Goal: Information Seeking & Learning: Learn about a topic

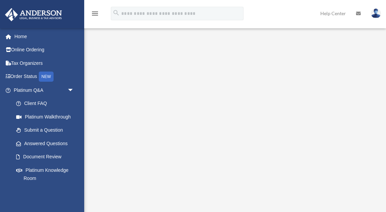
scroll to position [20, 0]
click at [55, 128] on link "Submit a Question" at bounding box center [46, 129] width 75 height 13
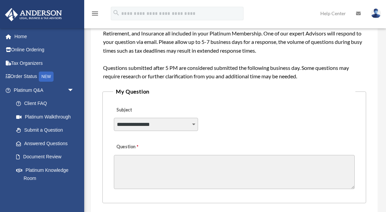
scroll to position [118, 0]
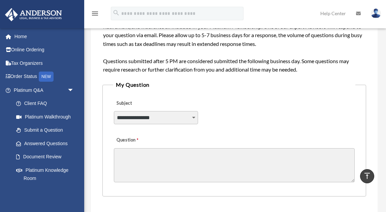
click at [160, 156] on textarea "Question" at bounding box center [234, 165] width 241 height 34
click at [193, 117] on select "**********" at bounding box center [156, 117] width 84 height 13
select select "******"
click at [114, 111] on select "**********" at bounding box center [156, 117] width 84 height 13
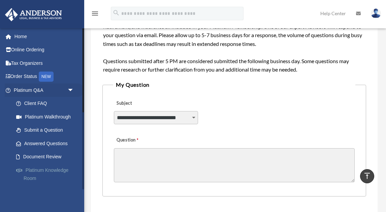
click at [52, 168] on link "Platinum Knowledge Room" at bounding box center [46, 174] width 75 height 22
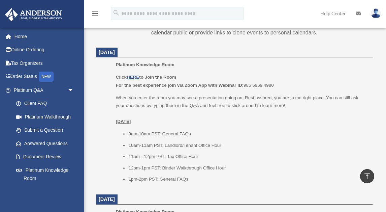
scroll to position [283, 0]
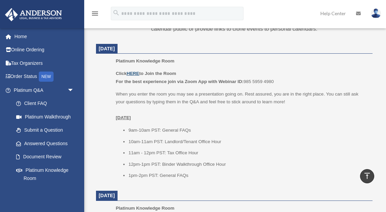
click at [135, 73] on u "HERE" at bounding box center [133, 73] width 12 height 5
click at [39, 116] on link "Platinum Walkthrough" at bounding box center [46, 116] width 75 height 13
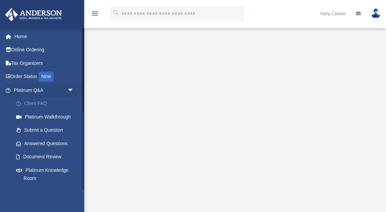
click at [41, 102] on link "Client FAQ" at bounding box center [46, 103] width 75 height 13
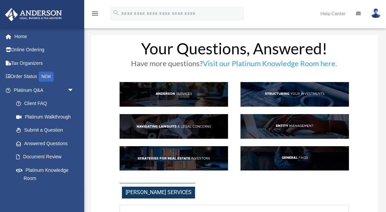
click at [292, 157] on img at bounding box center [295, 158] width 109 height 25
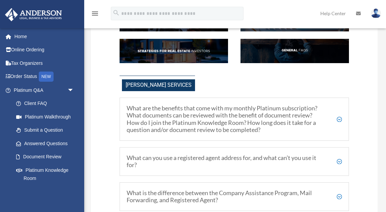
scroll to position [110, 0]
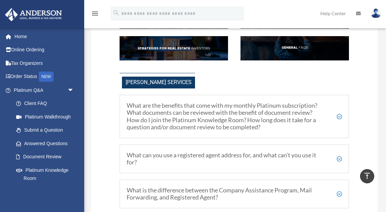
click at [340, 114] on h5 "What are the benefits that come with my monthly Platinum subscription? What doc…" at bounding box center [234, 116] width 215 height 29
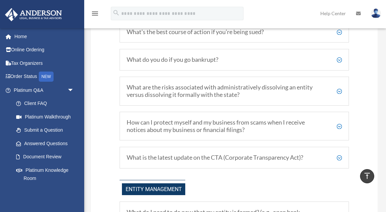
scroll to position [684, 0]
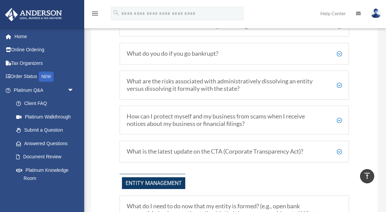
click at [340, 150] on h5 "What is the latest update on the CTA (Corporate Transparency Act)?" at bounding box center [234, 151] width 215 height 7
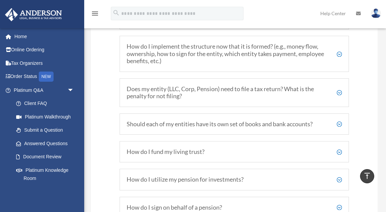
scroll to position [1123, 0]
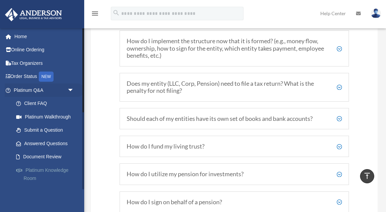
click at [51, 170] on link "Platinum Knowledge Room" at bounding box center [46, 174] width 75 height 22
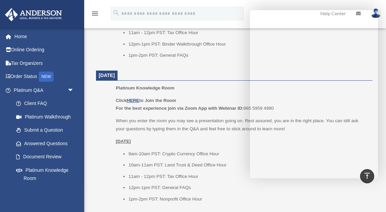
scroll to position [411, 0]
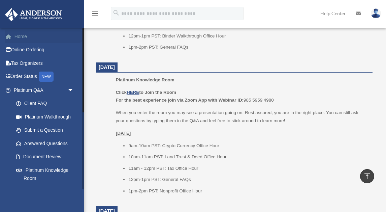
click at [25, 36] on link "Home" at bounding box center [45, 36] width 80 height 13
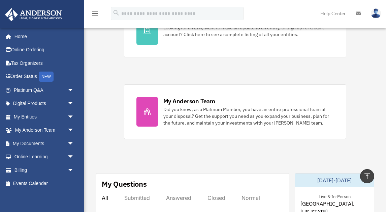
scroll to position [251, 0]
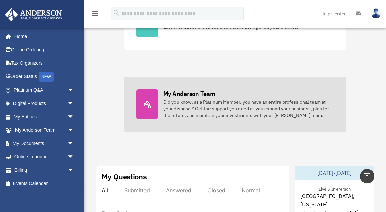
click at [229, 112] on div "Did you know, as a Platinum Member, you have an entire professional team at you…" at bounding box center [248, 108] width 171 height 20
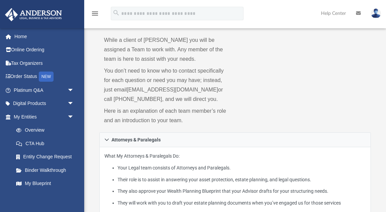
scroll to position [45, 0]
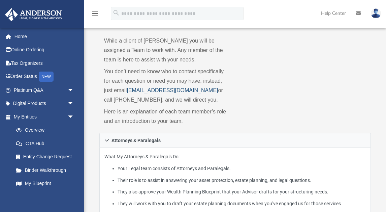
click at [132, 90] on link "myteam@andersonadvisors.com" at bounding box center [172, 90] width 91 height 6
click at [146, 90] on link "myteam@andersonadvisors.com" at bounding box center [172, 90] width 91 height 6
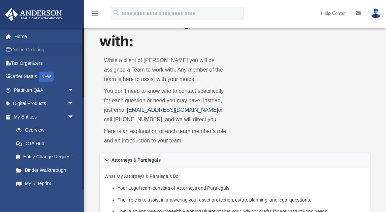
scroll to position [0, 0]
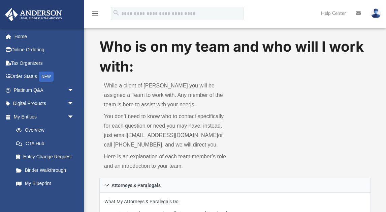
click at [375, 17] on img at bounding box center [376, 13] width 10 height 10
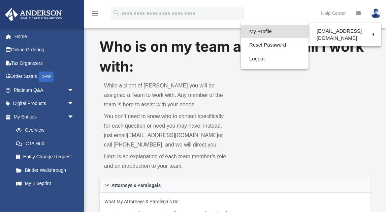
click at [251, 33] on link "My Profile" at bounding box center [274, 32] width 67 height 14
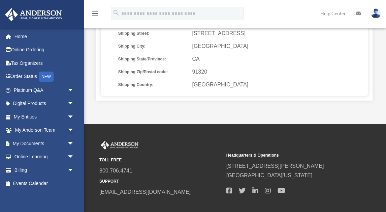
scroll to position [230, 0]
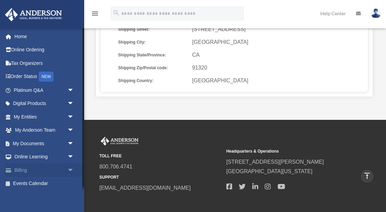
click at [72, 168] on span "arrow_drop_down" at bounding box center [73, 170] width 13 height 14
click at [49, 181] on link "$ Open Invoices" at bounding box center [46, 184] width 75 height 14
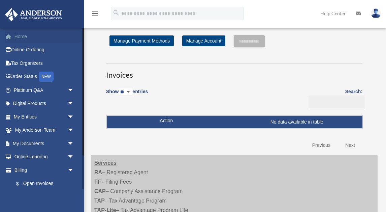
click at [24, 38] on link "Home" at bounding box center [45, 36] width 80 height 13
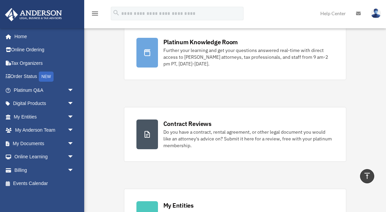
scroll to position [45, 0]
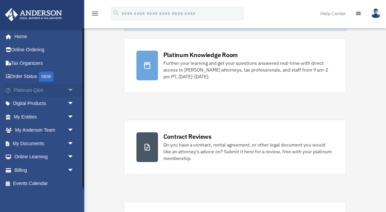
click at [69, 89] on span "arrow_drop_down" at bounding box center [73, 90] width 13 height 14
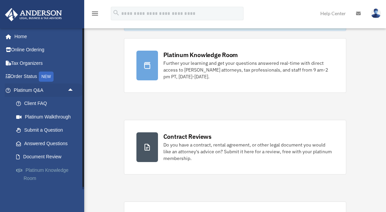
click at [41, 169] on link "Platinum Knowledge Room" at bounding box center [46, 174] width 75 height 22
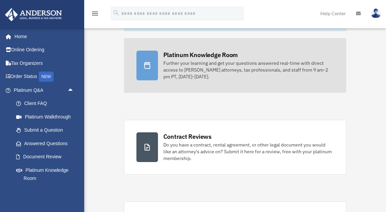
click at [218, 66] on div "Further your learning and get your questions answered real-time with direct acc…" at bounding box center [248, 70] width 171 height 20
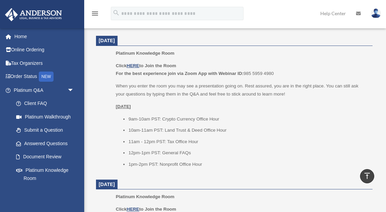
scroll to position [436, 0]
